Goal: Transaction & Acquisition: Purchase product/service

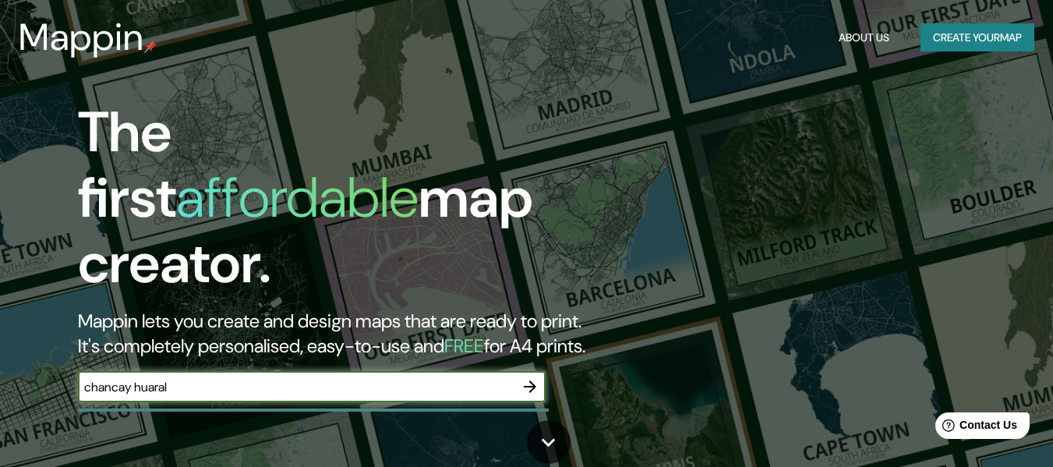
type input "chancay huaral"
click at [532, 377] on icon "button" at bounding box center [530, 386] width 19 height 19
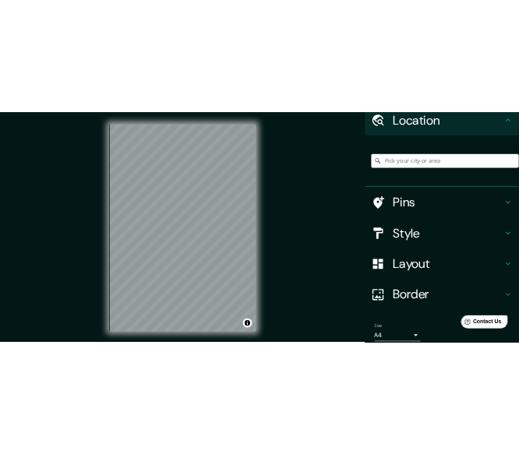
scroll to position [129, 0]
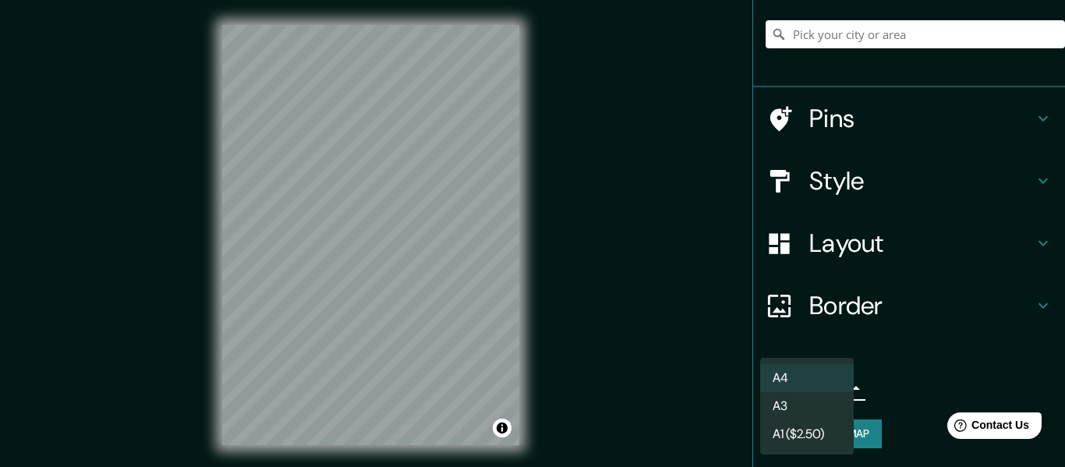
click at [809, 398] on body "Mappin Location Pins Style Layout Border Choose a border. Hint : you can make l…" at bounding box center [532, 233] width 1065 height 467
click at [790, 412] on li "A3" at bounding box center [807, 406] width 94 height 28
type input "a4"
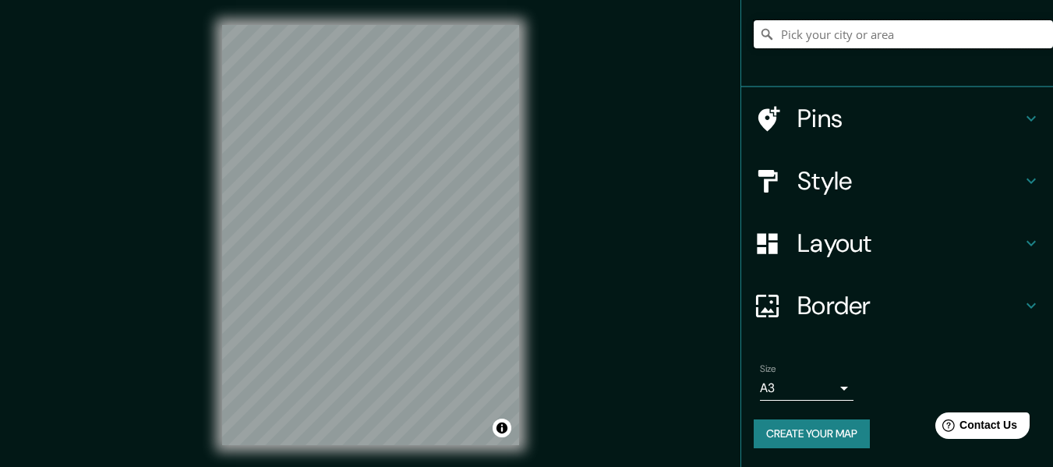
click at [866, 34] on input "Pick your city or area" at bounding box center [903, 34] width 299 height 28
type input "[GEOGRAPHIC_DATA], [GEOGRAPHIC_DATA], [GEOGRAPHIC_DATA]"
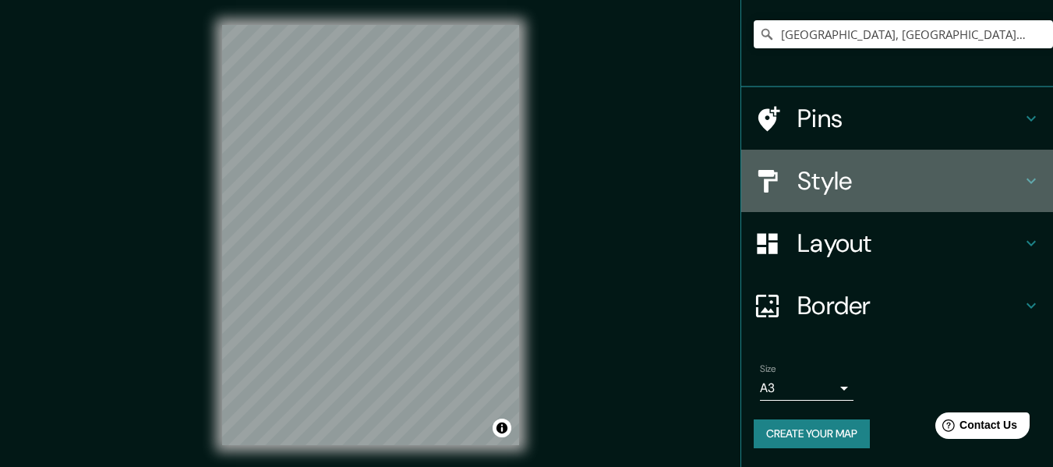
click at [865, 175] on h4 "Style" at bounding box center [910, 180] width 225 height 31
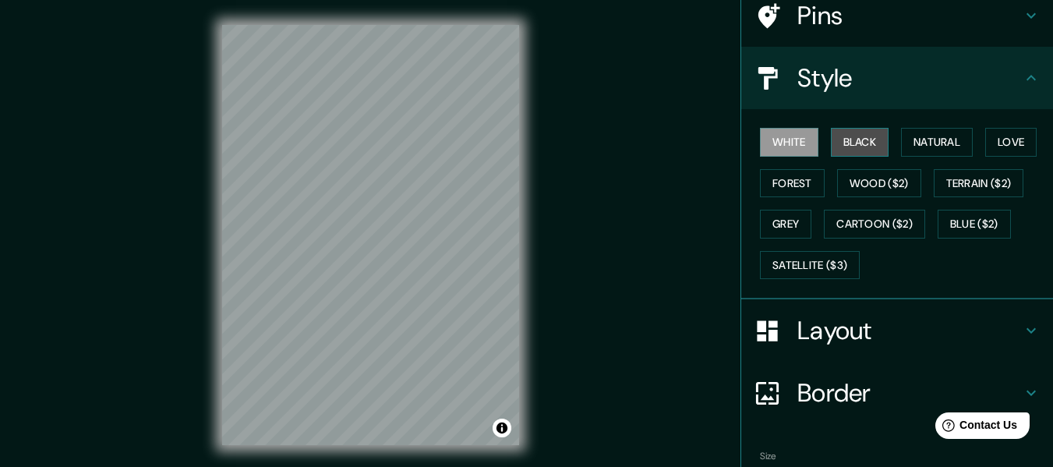
click at [847, 143] on button "Black" at bounding box center [860, 142] width 58 height 29
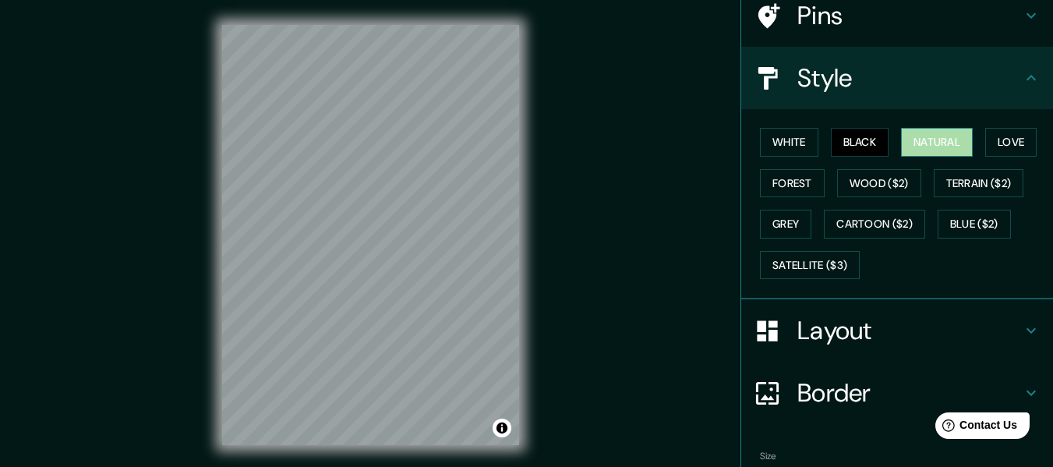
click at [932, 145] on button "Natural" at bounding box center [937, 142] width 72 height 29
click at [985, 144] on button "Love" at bounding box center [1010, 142] width 51 height 29
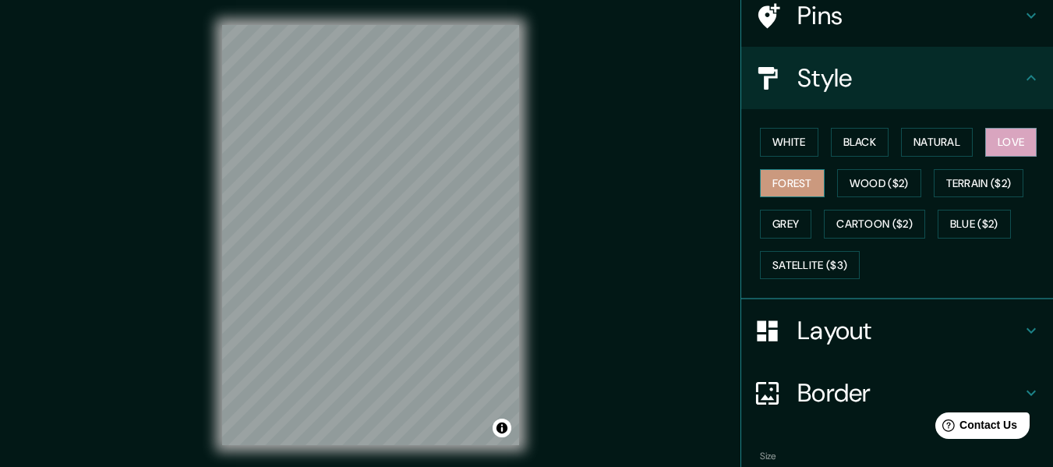
click at [805, 193] on button "Forest" at bounding box center [792, 183] width 65 height 29
click at [845, 186] on button "Wood ($2)" at bounding box center [879, 183] width 84 height 29
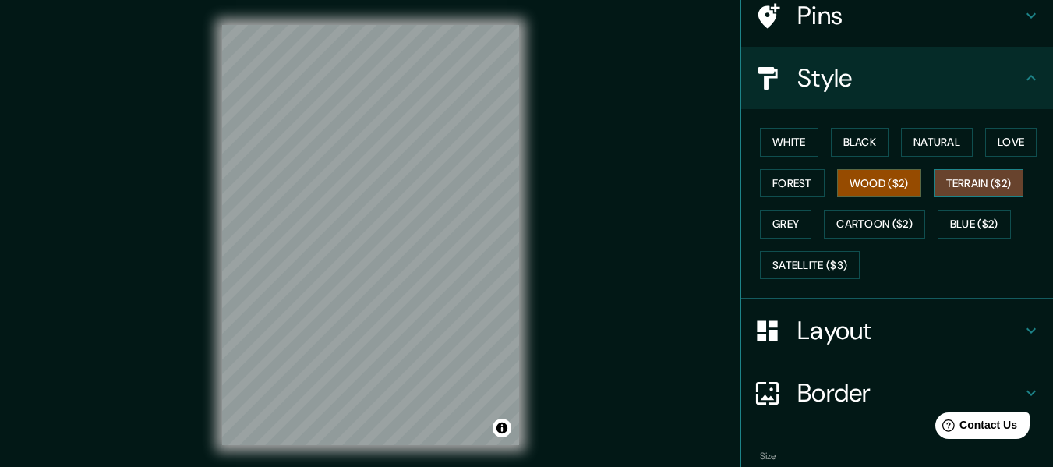
click at [947, 182] on button "Terrain ($2)" at bounding box center [979, 183] width 90 height 29
click at [779, 225] on button "Grey" at bounding box center [785, 224] width 51 height 29
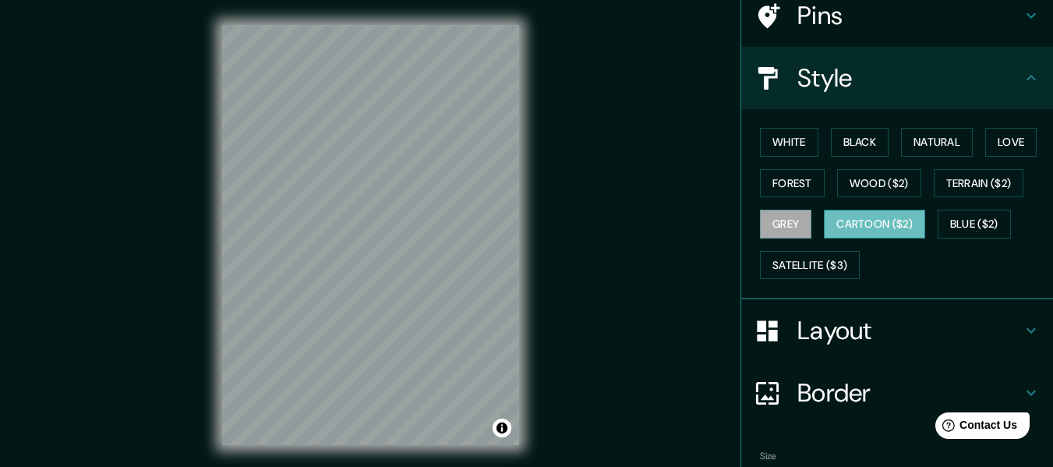
click at [844, 235] on button "Cartoon ($2)" at bounding box center [874, 224] width 101 height 29
click at [974, 221] on button "Blue ($2)" at bounding box center [974, 224] width 73 height 29
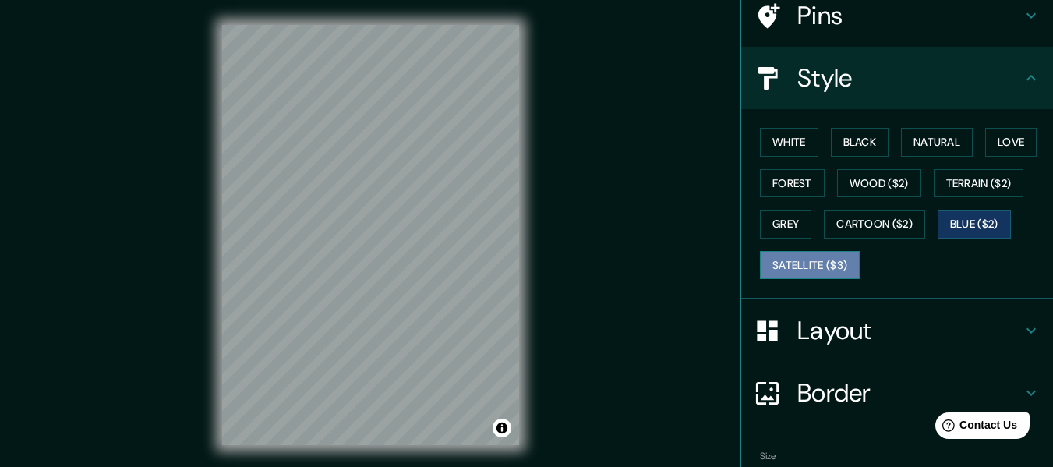
click at [807, 264] on button "Satellite ($3)" at bounding box center [810, 265] width 100 height 29
click at [150, 70] on div "© Mapbox © OpenStreetMap Improve this map © Maxar" at bounding box center [371, 235] width 948 height 420
